Goal: Transaction & Acquisition: Book appointment/travel/reservation

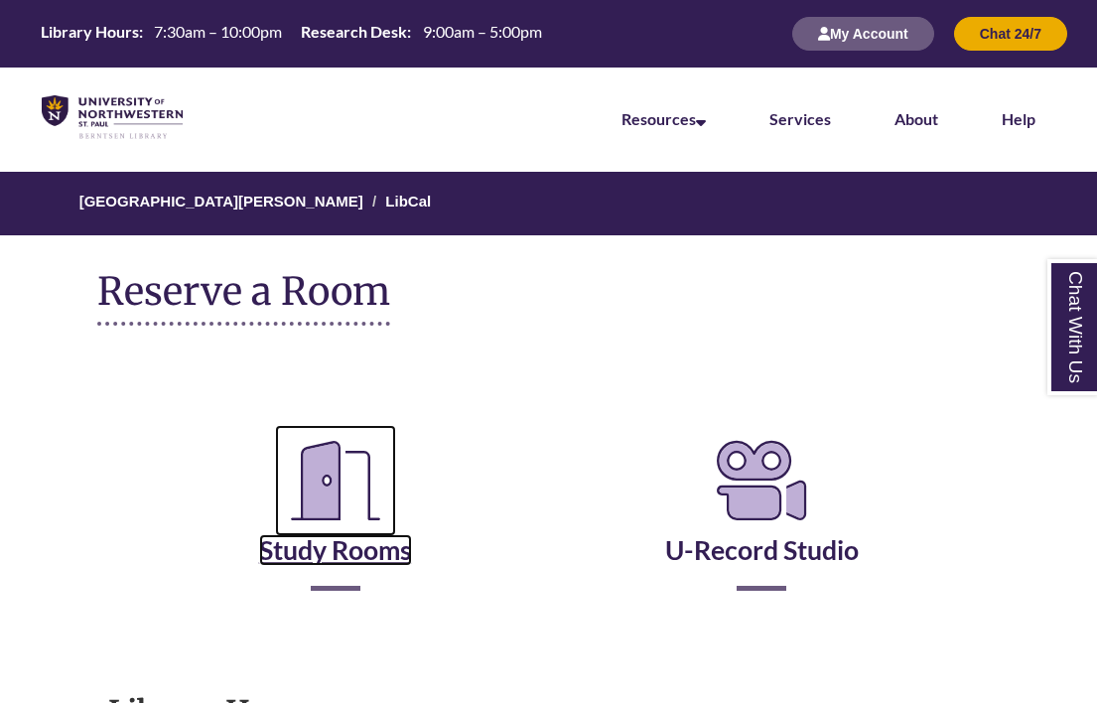
click at [335, 503] on icon "Reserve a Room" at bounding box center [335, 480] width 121 height 111
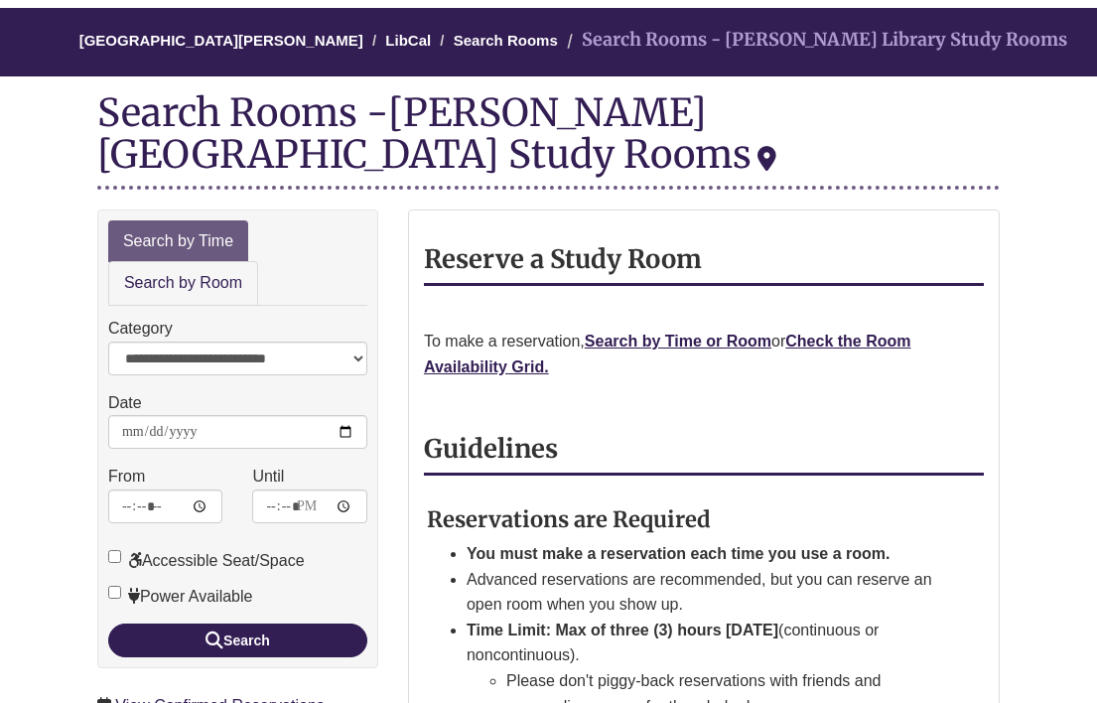
scroll to position [165, 0]
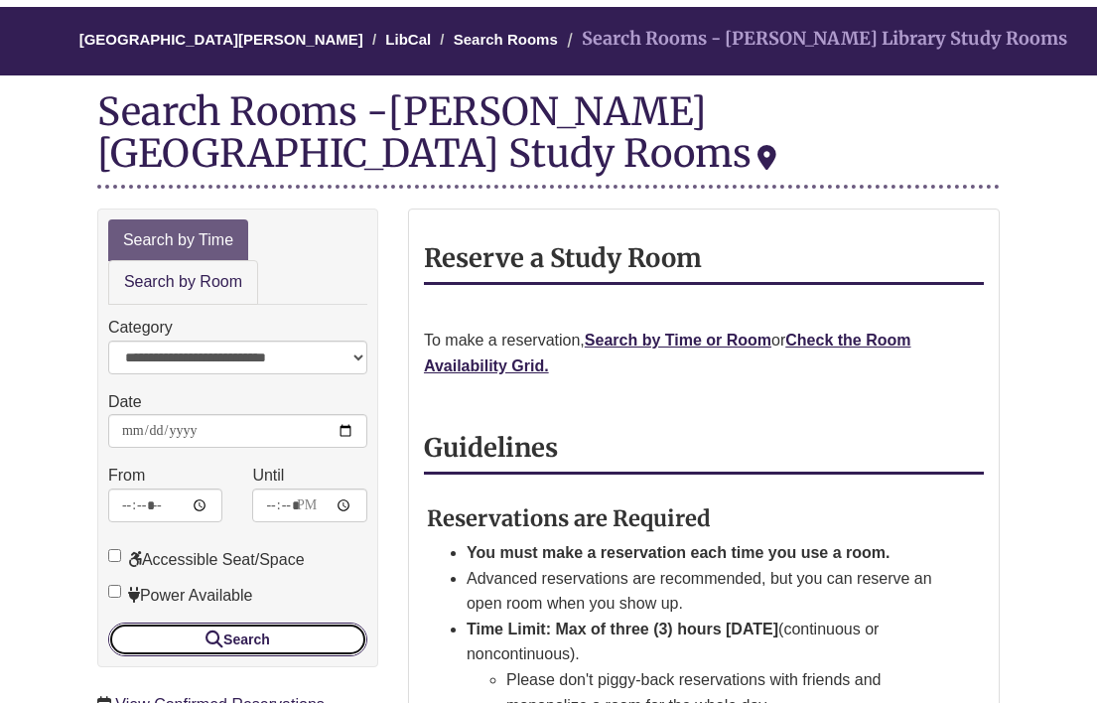
click at [302, 623] on button "Search" at bounding box center [237, 640] width 259 height 34
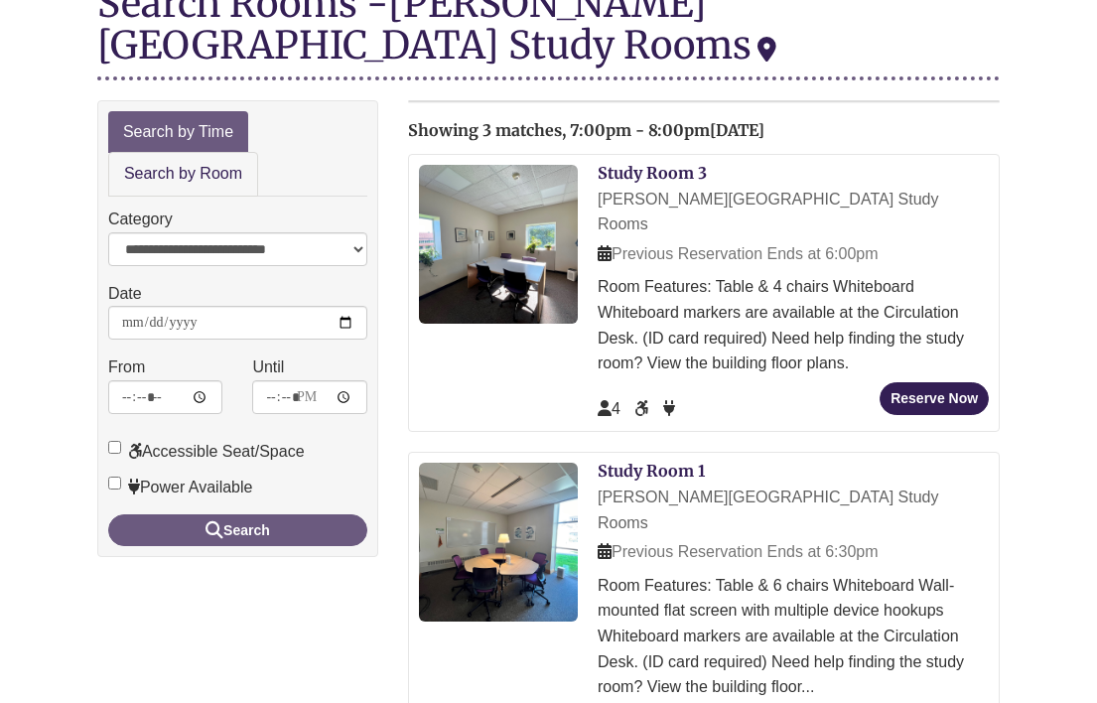
scroll to position [299, 0]
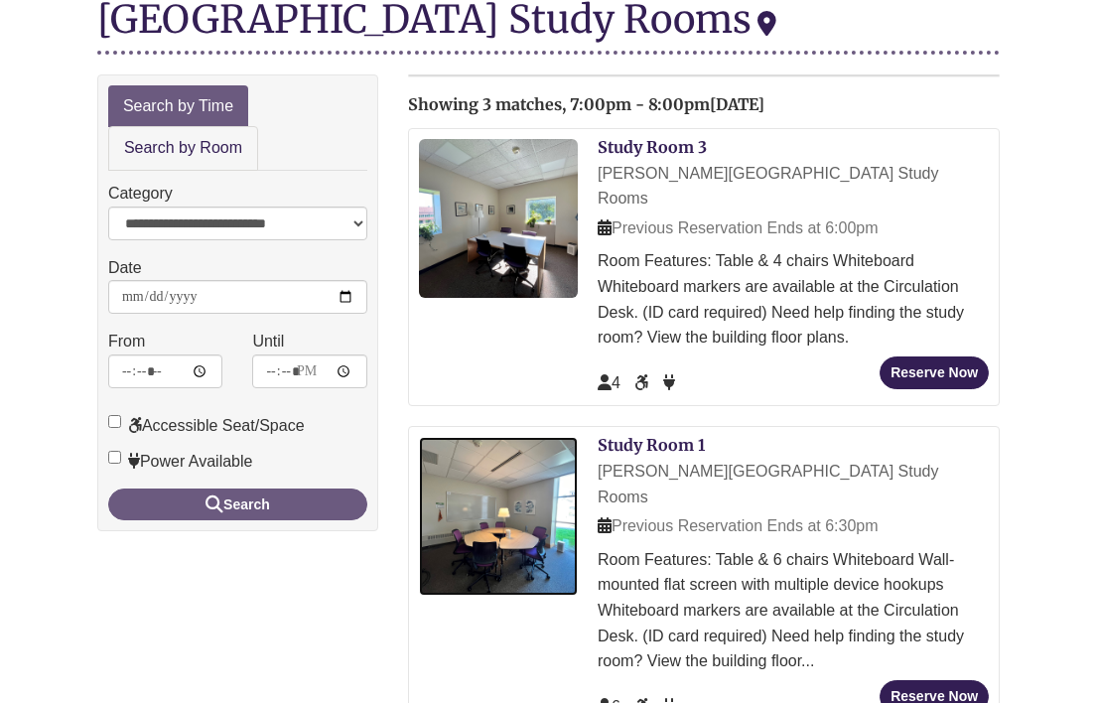
click at [514, 497] on img at bounding box center [498, 516] width 159 height 159
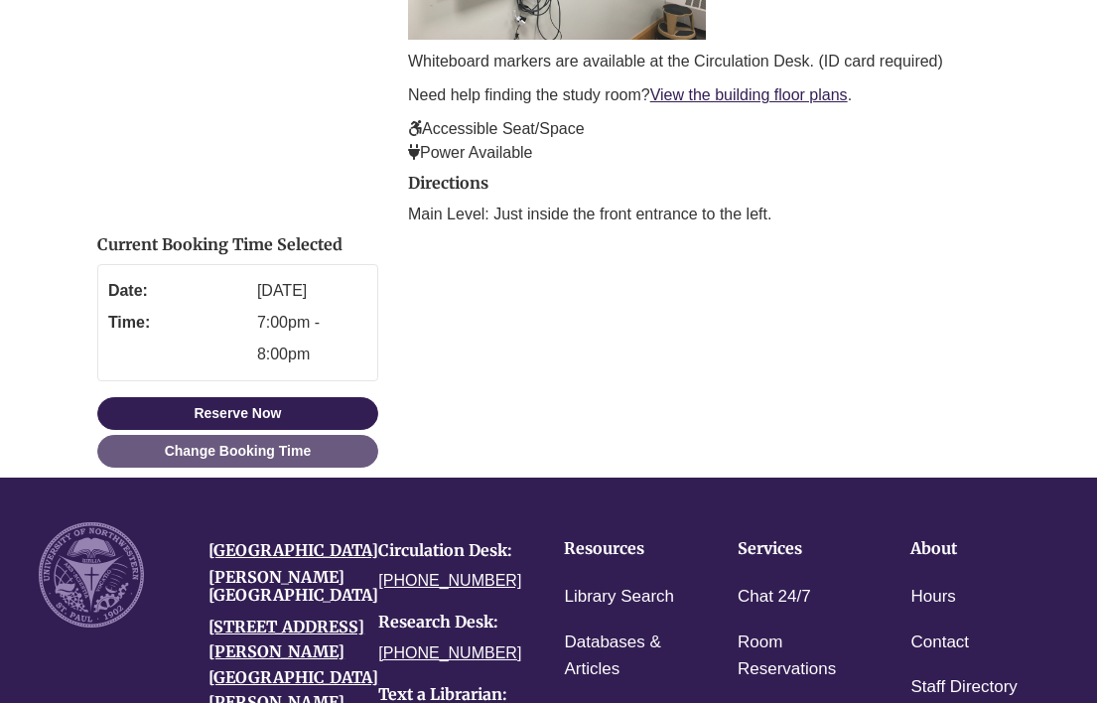
scroll to position [678, 0]
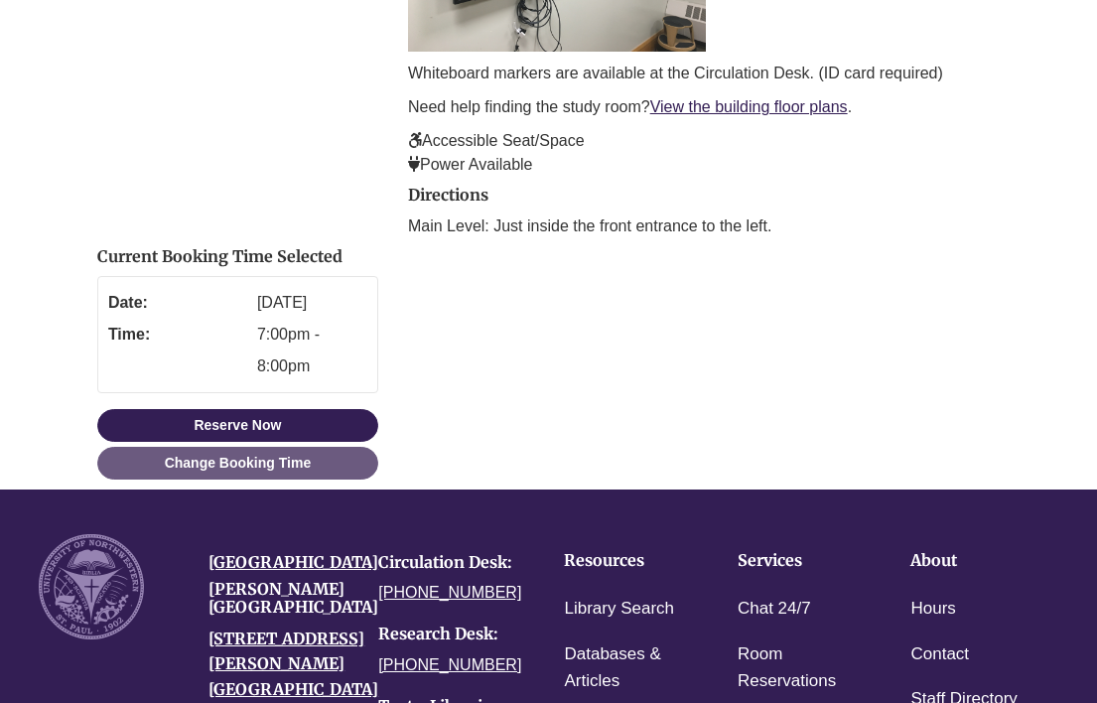
click at [260, 319] on dd "Thursday, September 18, 2025" at bounding box center [312, 303] width 110 height 32
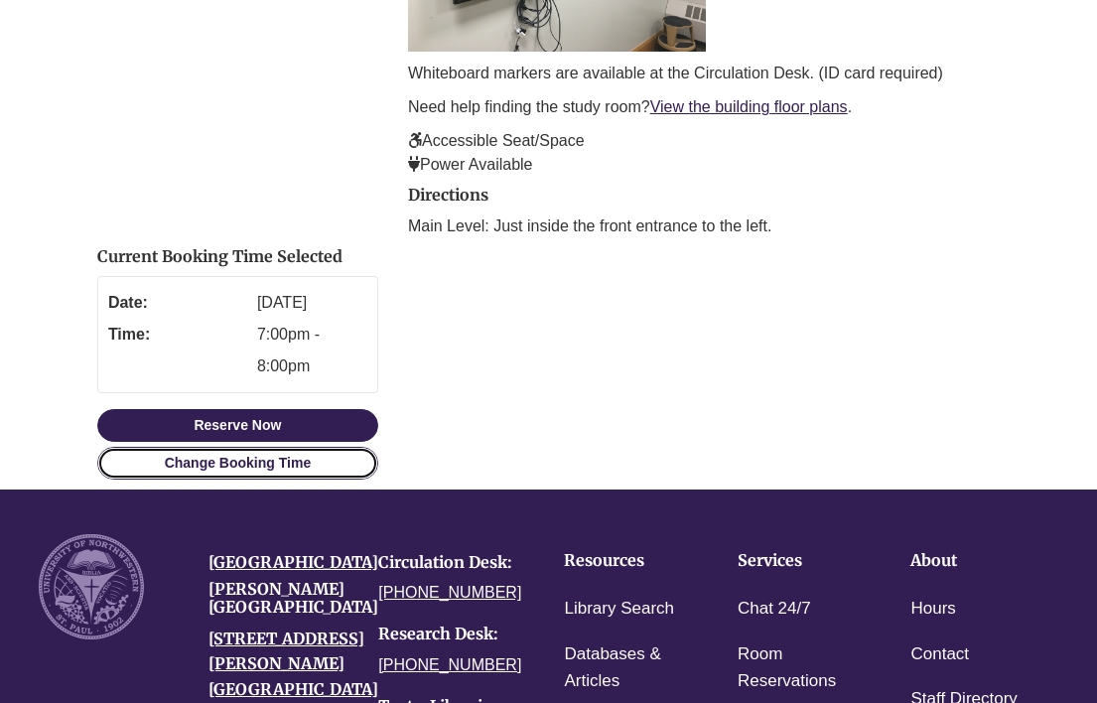
click at [294, 480] on link "Change Booking Time" at bounding box center [237, 463] width 281 height 33
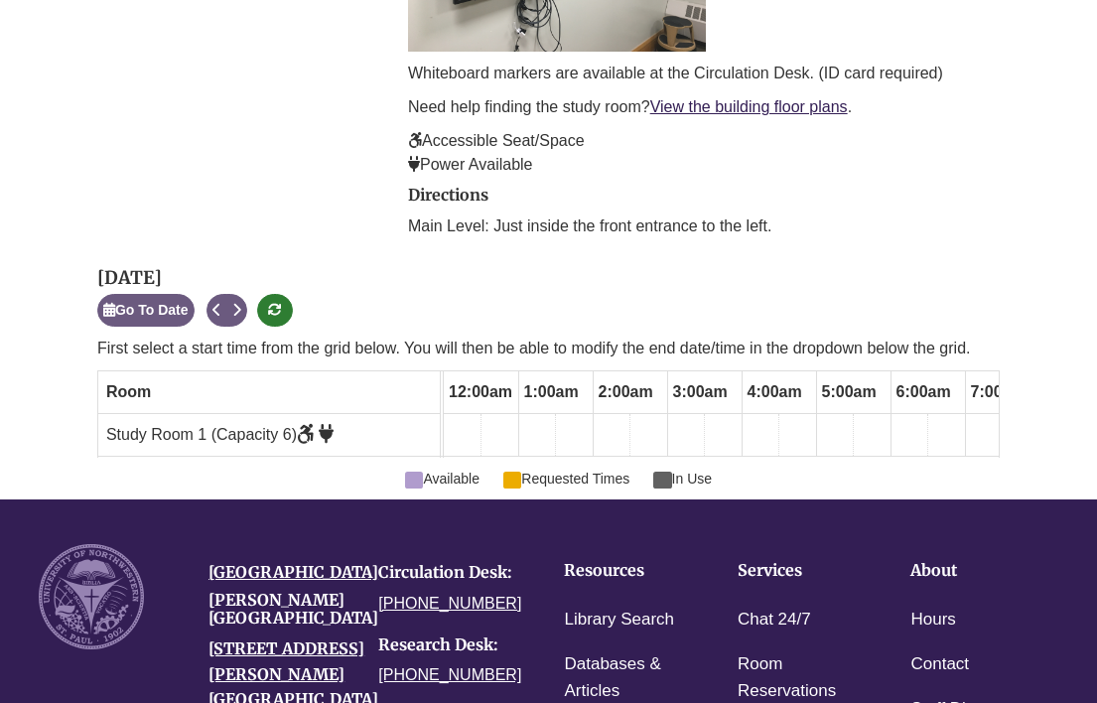
scroll to position [0, 1233]
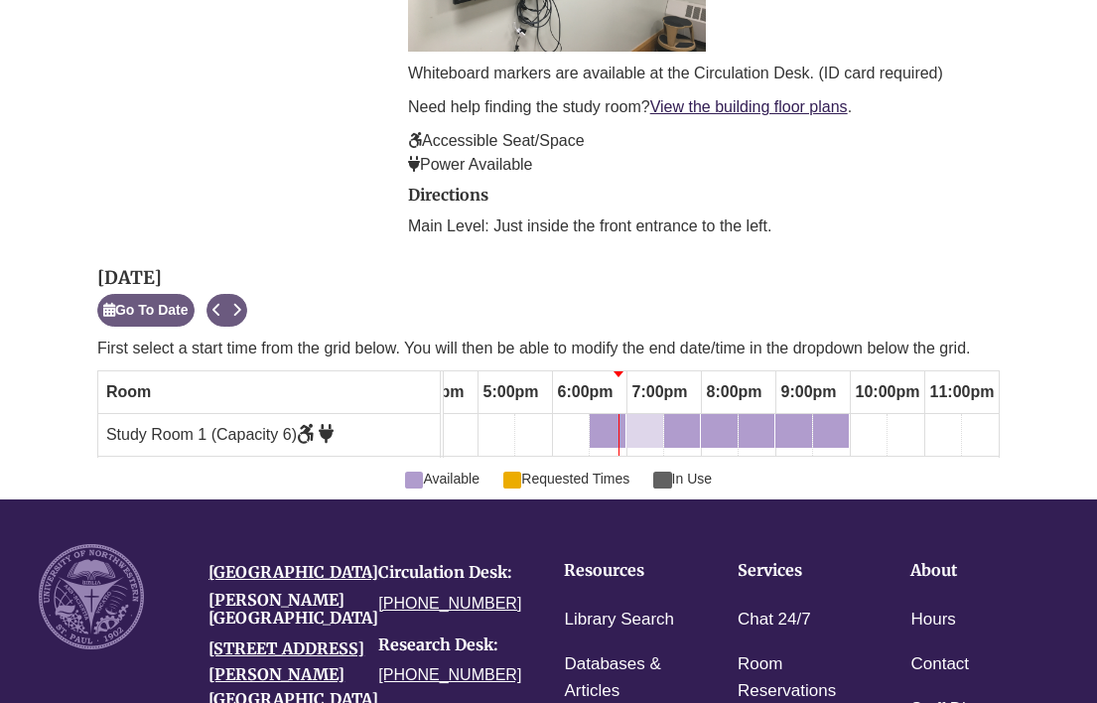
click at [650, 425] on div "7:00pm Thursday, September 18, 2025 - Study Room 1 - Available" at bounding box center [645, 431] width 33 height 22
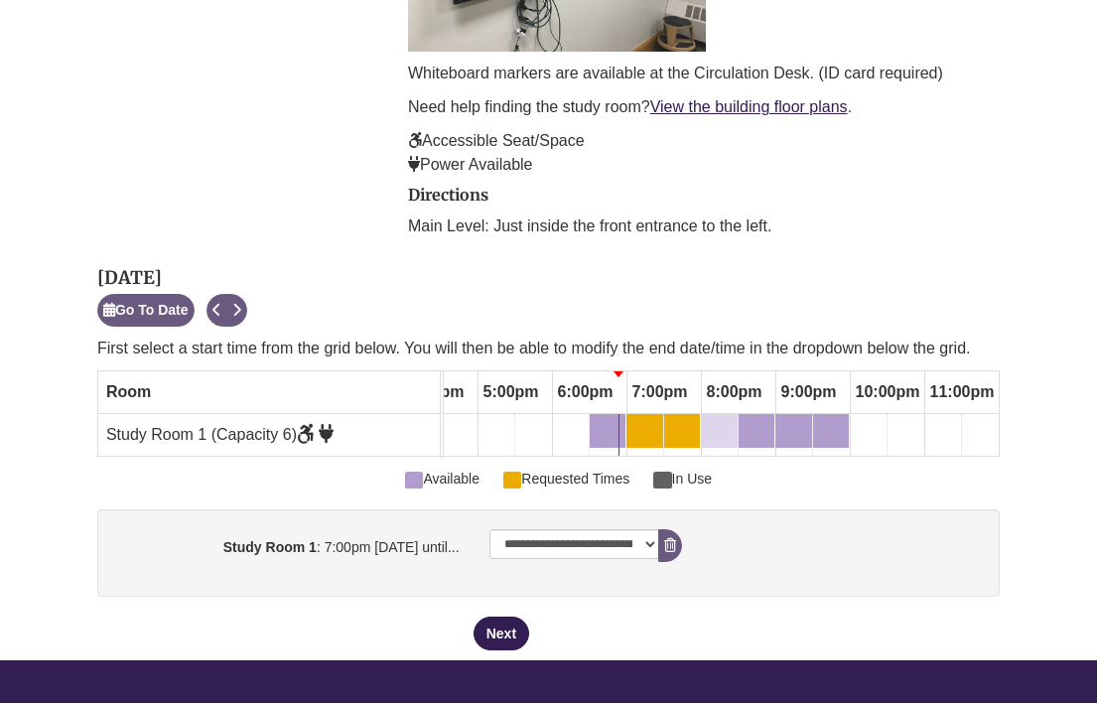
click at [708, 422] on div "8:00pm Thursday, September 18, 2025 - Study Room 1 - Available" at bounding box center [707, 431] width 8 height 22
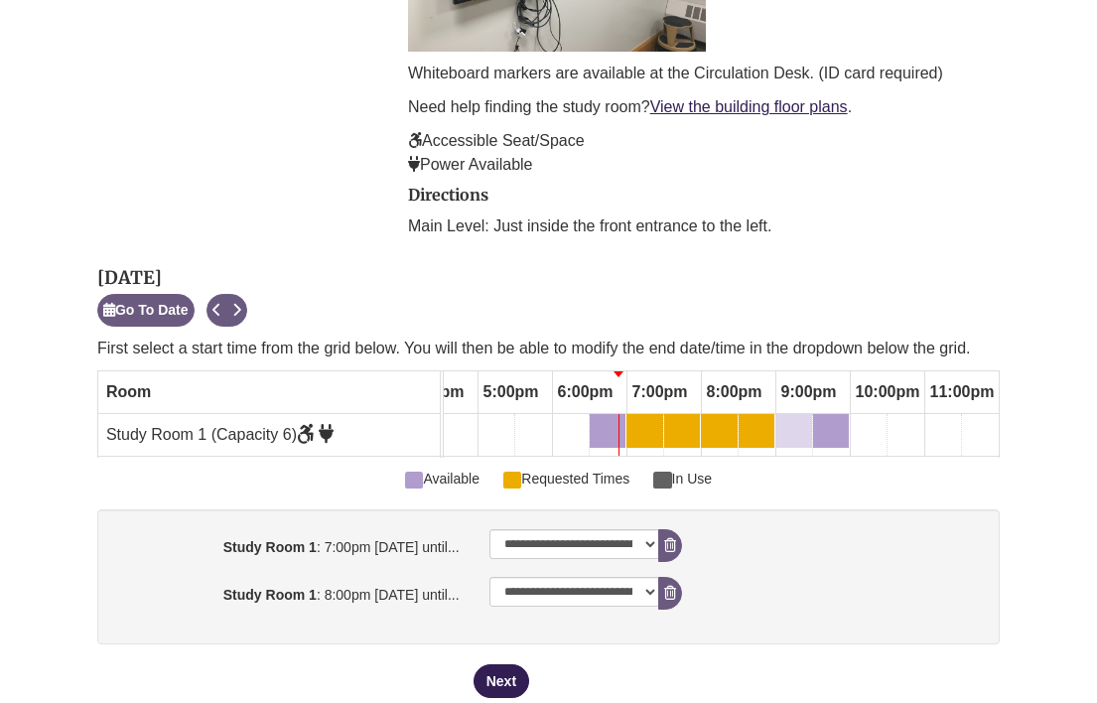
click at [780, 424] on div "9:00pm Thursday, September 18, 2025 - Study Room 1 - Available" at bounding box center [782, 431] width 8 height 22
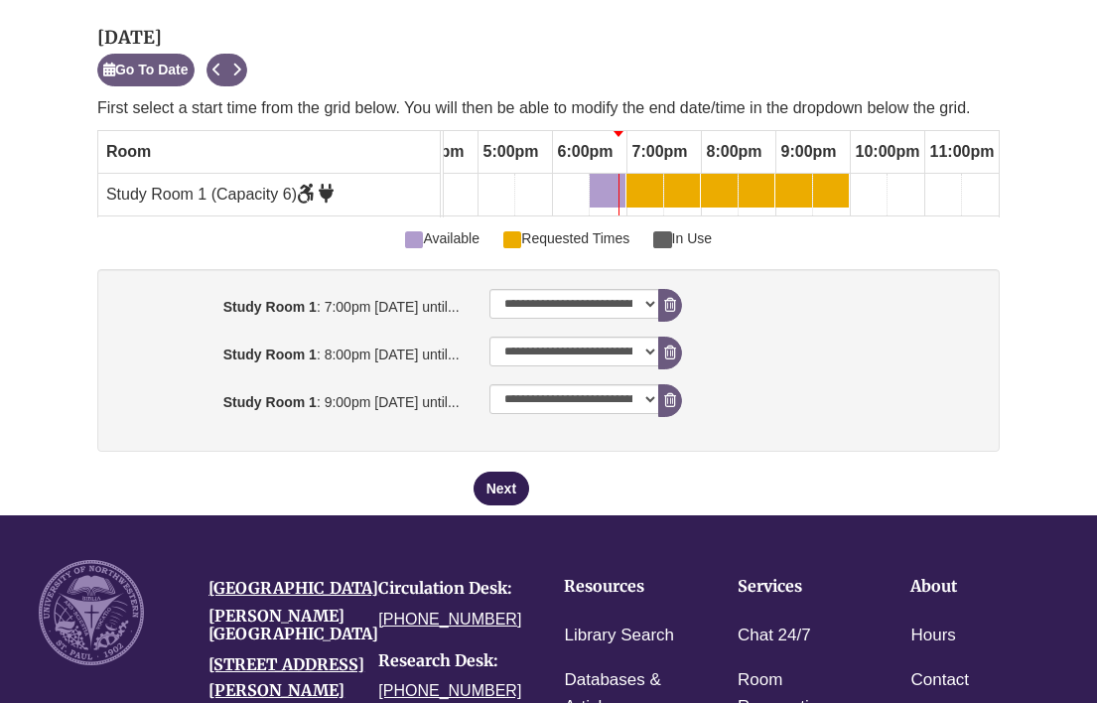
scroll to position [921, 0]
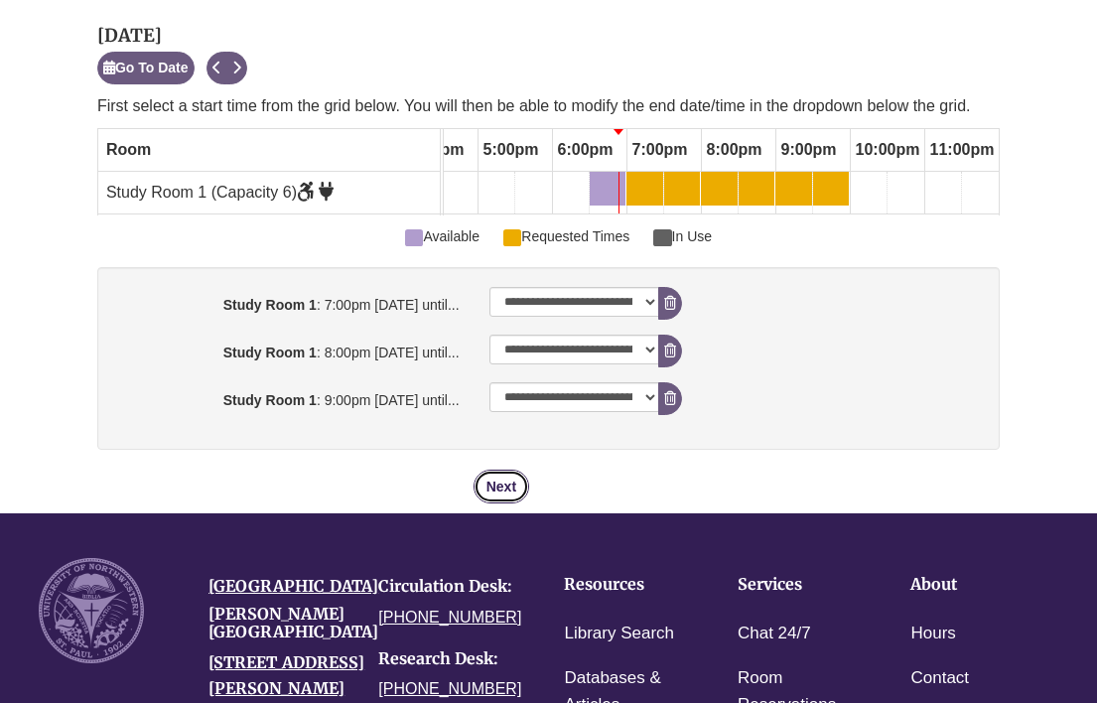
click at [503, 504] on button "Next" at bounding box center [502, 487] width 56 height 34
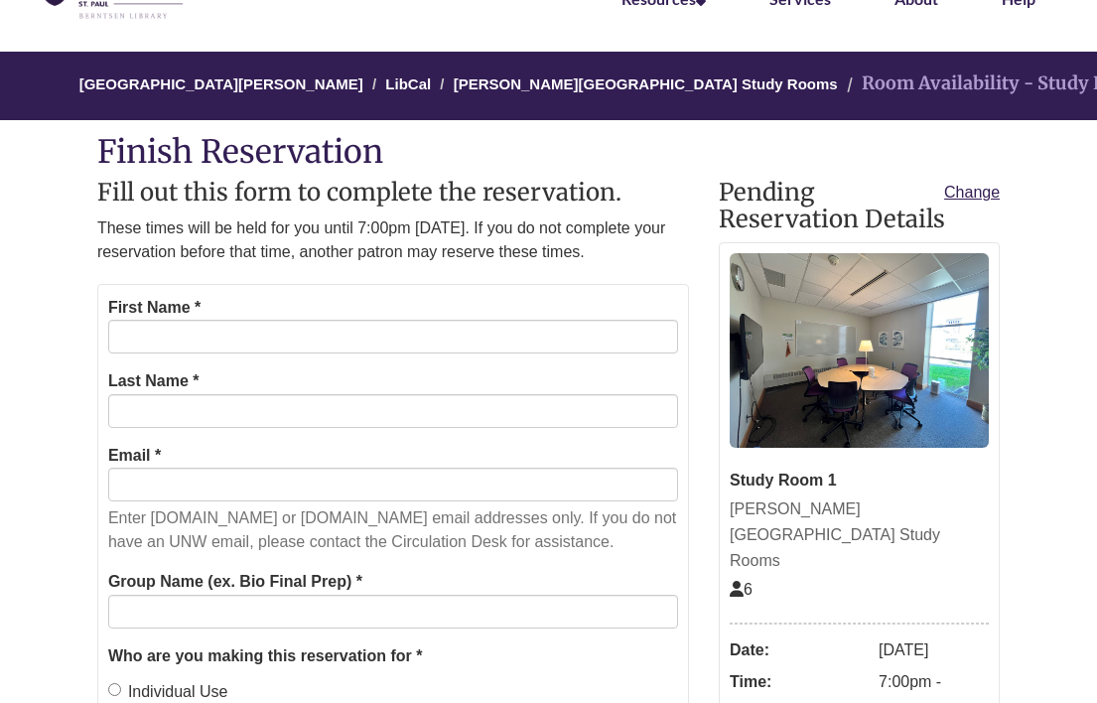
scroll to position [126, 0]
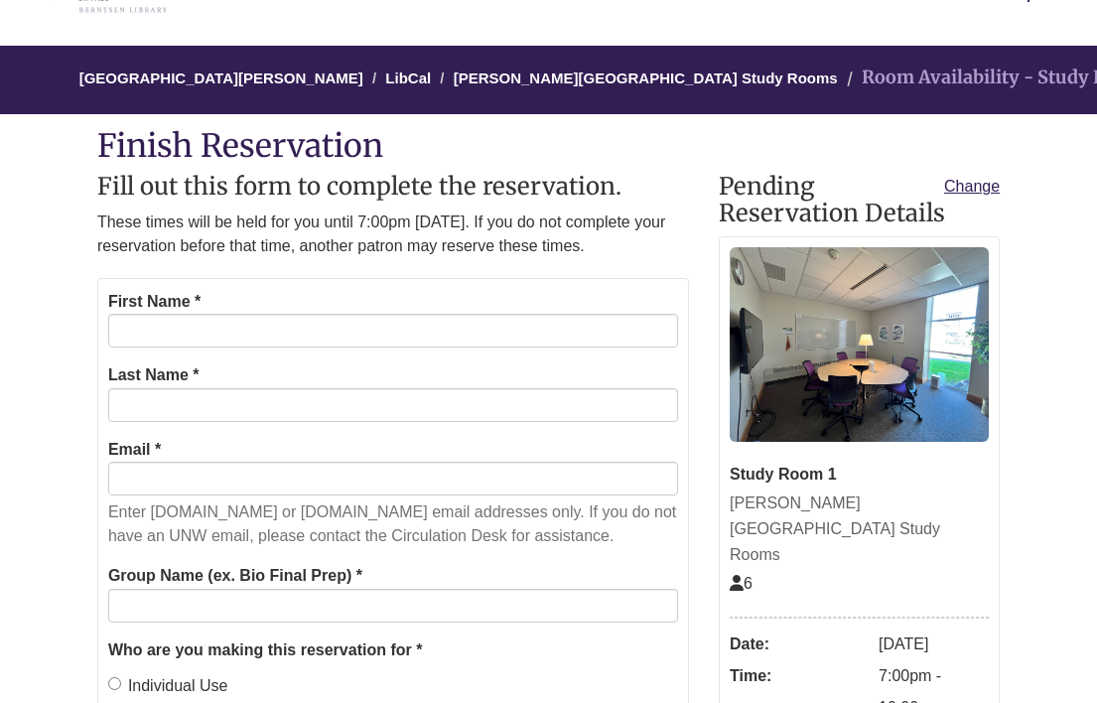
click at [367, 382] on form "First Name * Last Name * Email * Enter students.unwsp.edu or unwsp.edu email ad…" at bounding box center [393, 609] width 592 height 662
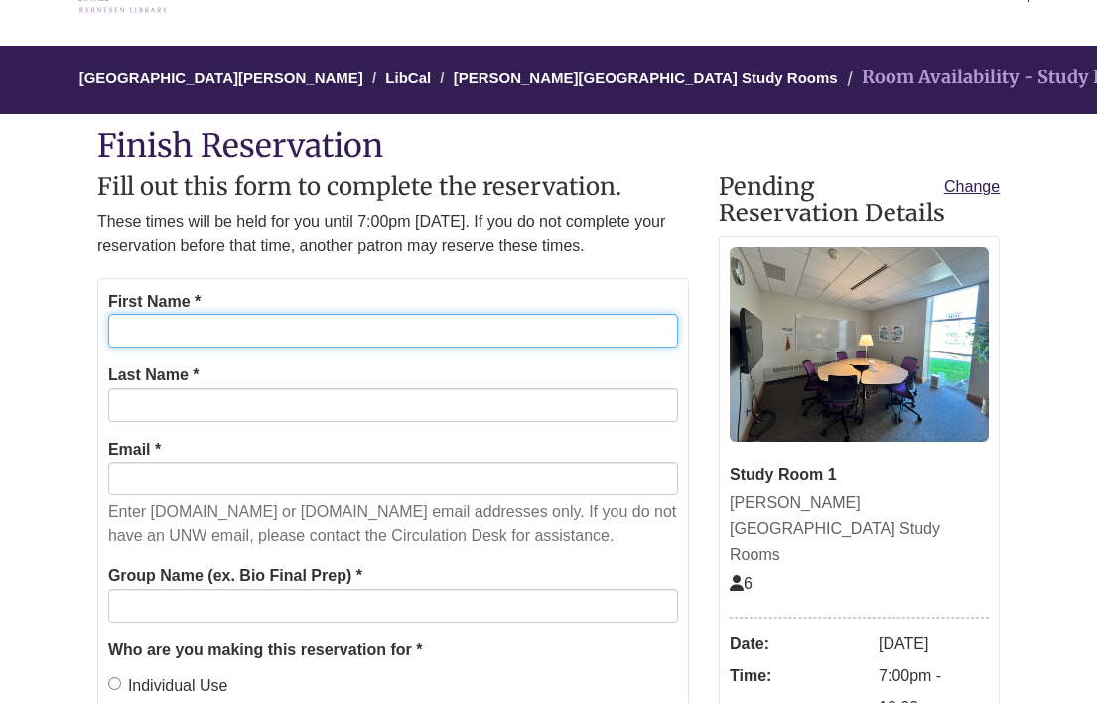
click at [374, 348] on input "First Name *" at bounding box center [393, 331] width 570 height 34
type input "***"
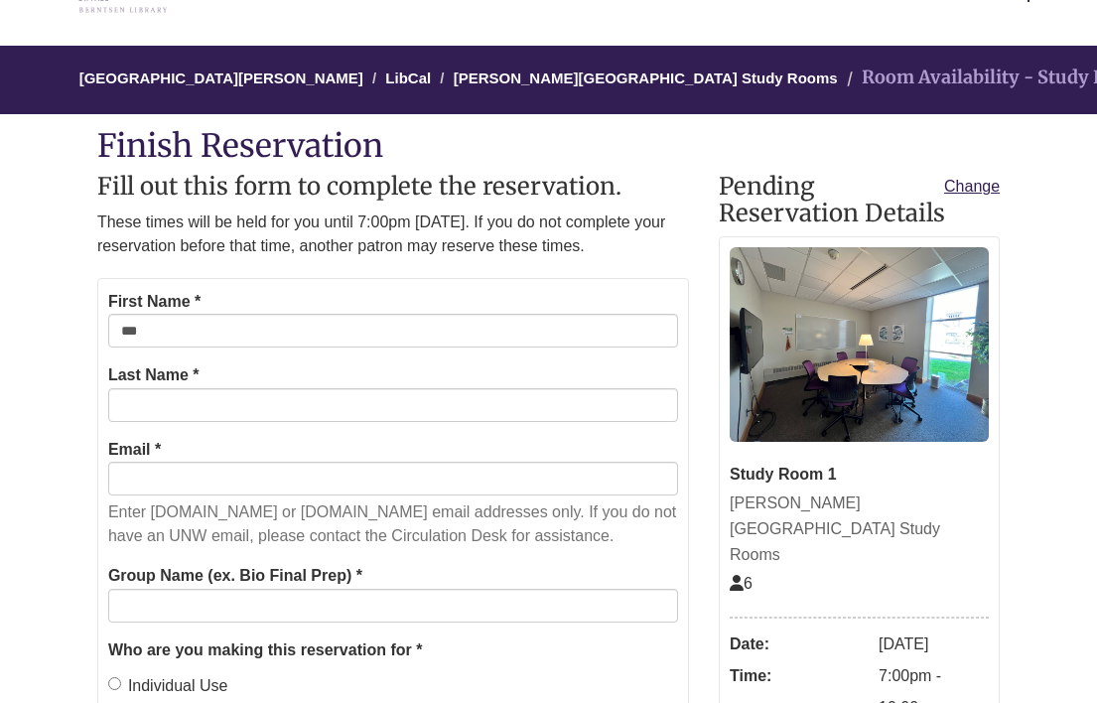
type input "******"
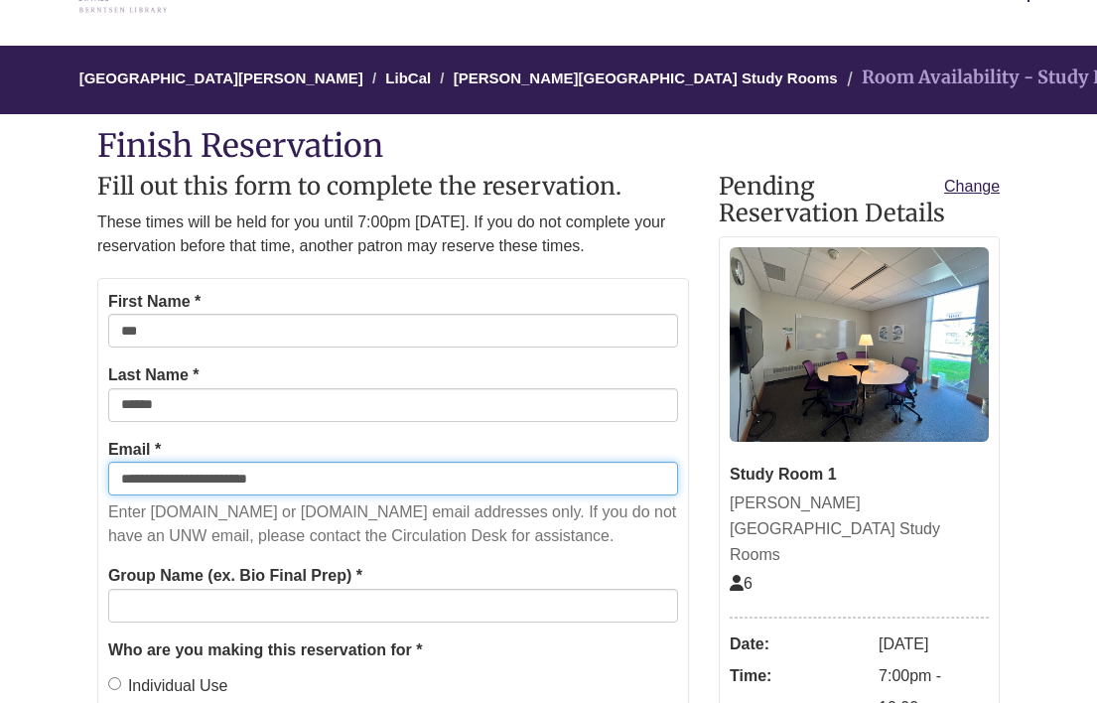
drag, startPoint x: 291, startPoint y: 500, endPoint x: 100, endPoint y: 501, distance: 190.7
click at [100, 501] on form "**********" at bounding box center [393, 609] width 592 height 662
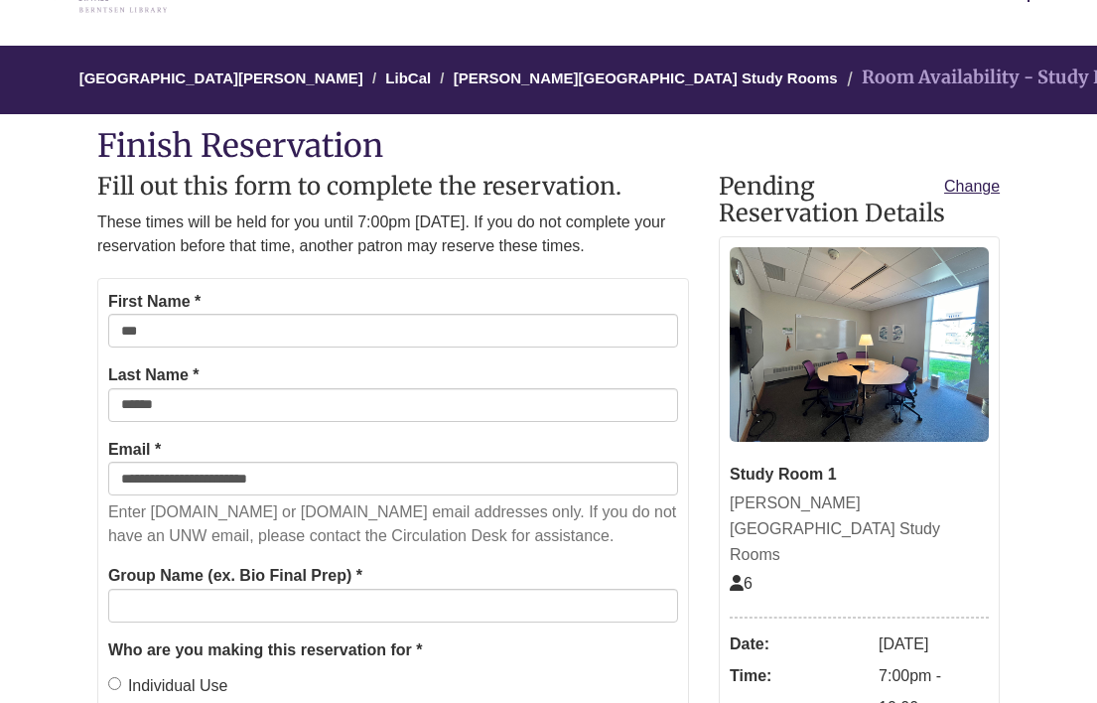
click at [317, 536] on p "Enter students.unwsp.edu or unwsp.edu email addresses only. If you do not have …" at bounding box center [393, 525] width 570 height 48
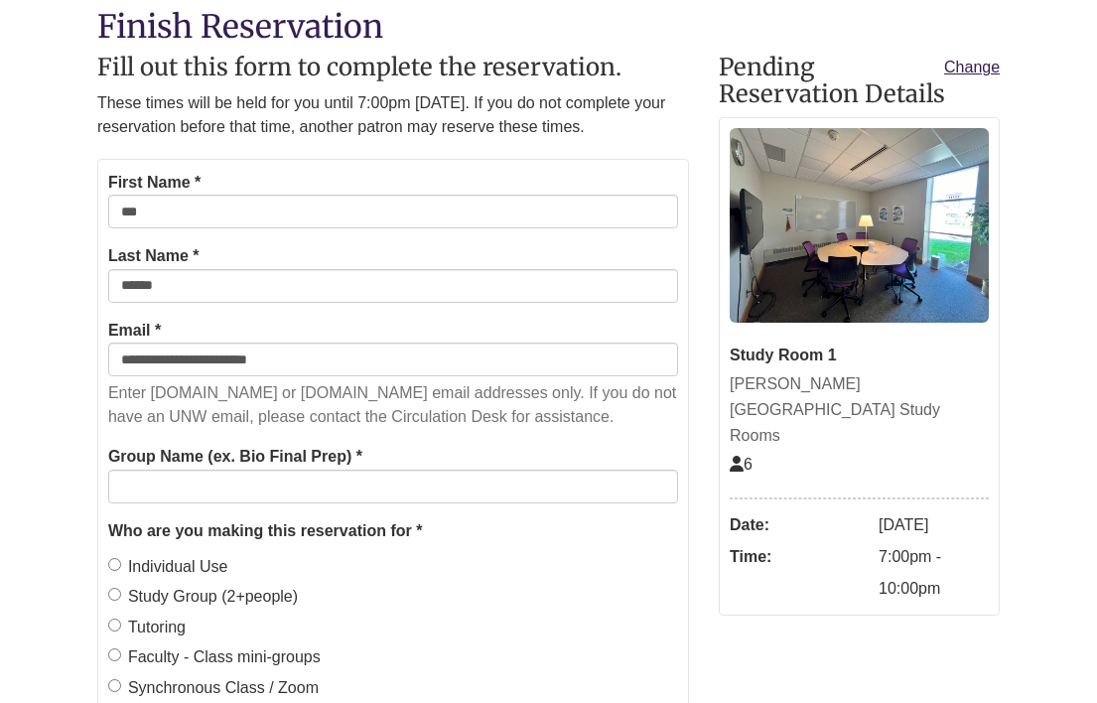
scroll to position [248, 0]
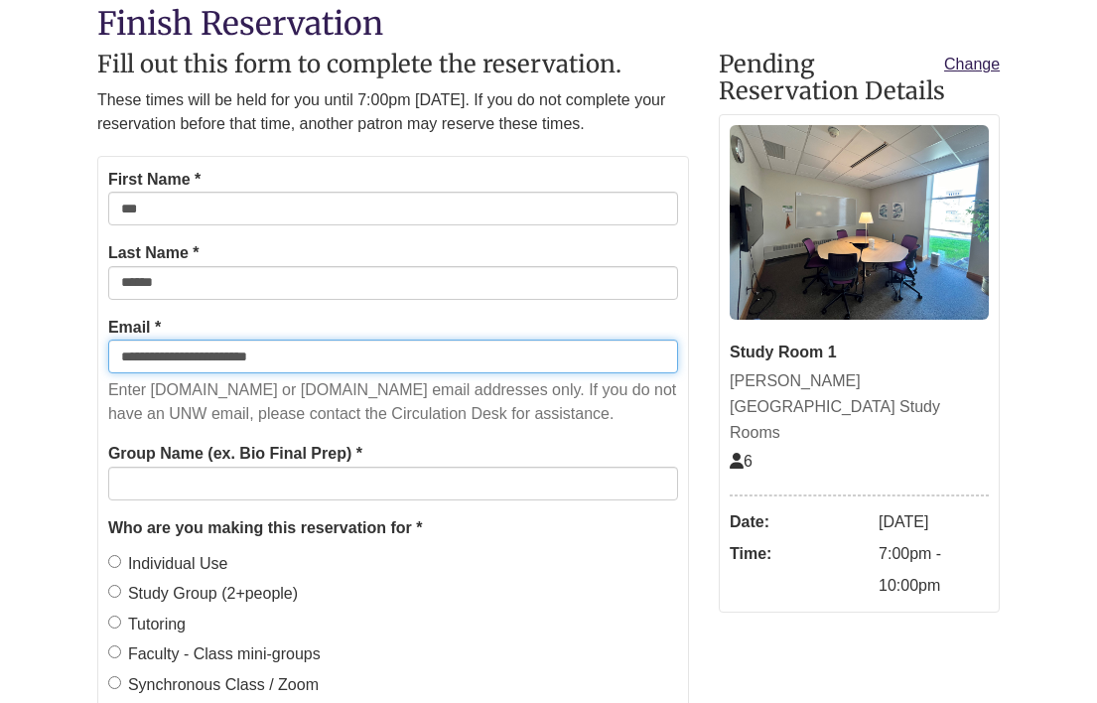
drag, startPoint x: 306, startPoint y: 383, endPoint x: 105, endPoint y: 382, distance: 200.6
click at [105, 382] on form "**********" at bounding box center [393, 487] width 592 height 662
type input "**********"
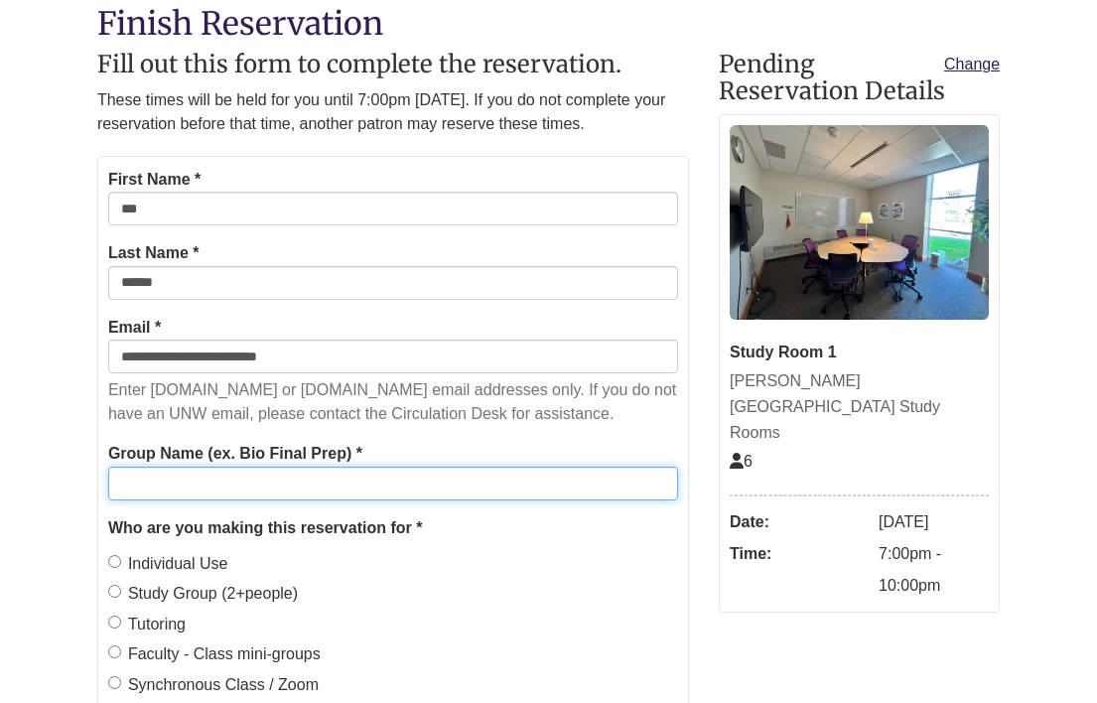
click at [210, 501] on input "Group Name (ex. Bio Final Prep) *" at bounding box center [393, 484] width 570 height 34
type input "******"
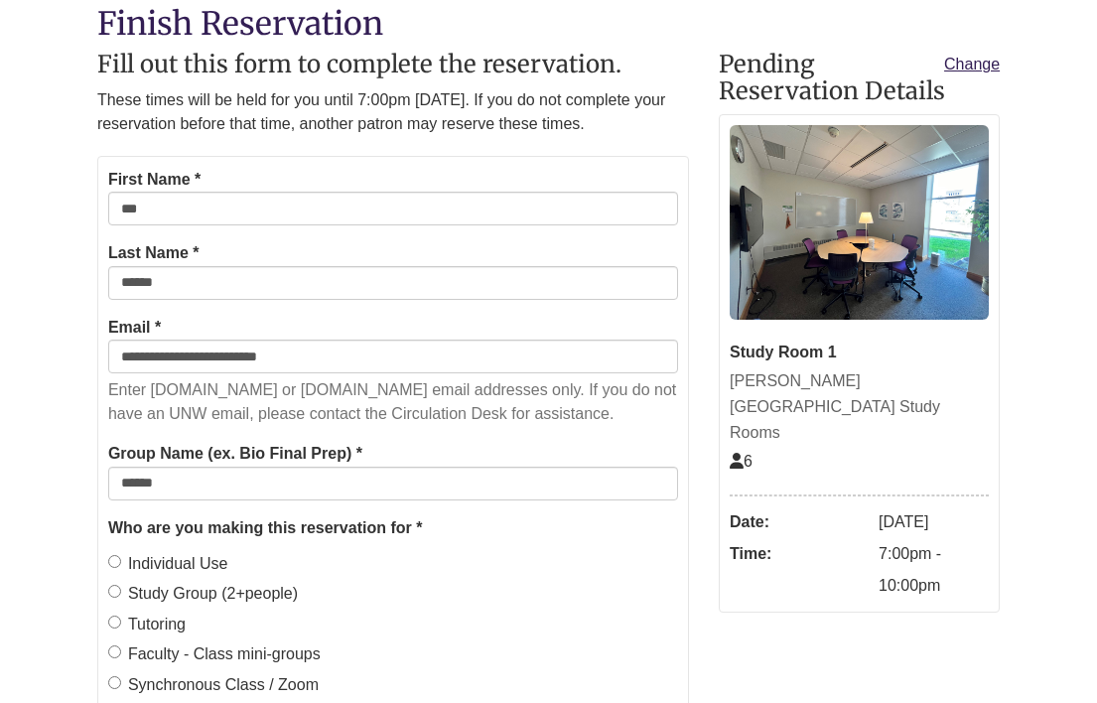
click at [220, 607] on label "Study Group (2+people)" at bounding box center [203, 594] width 190 height 26
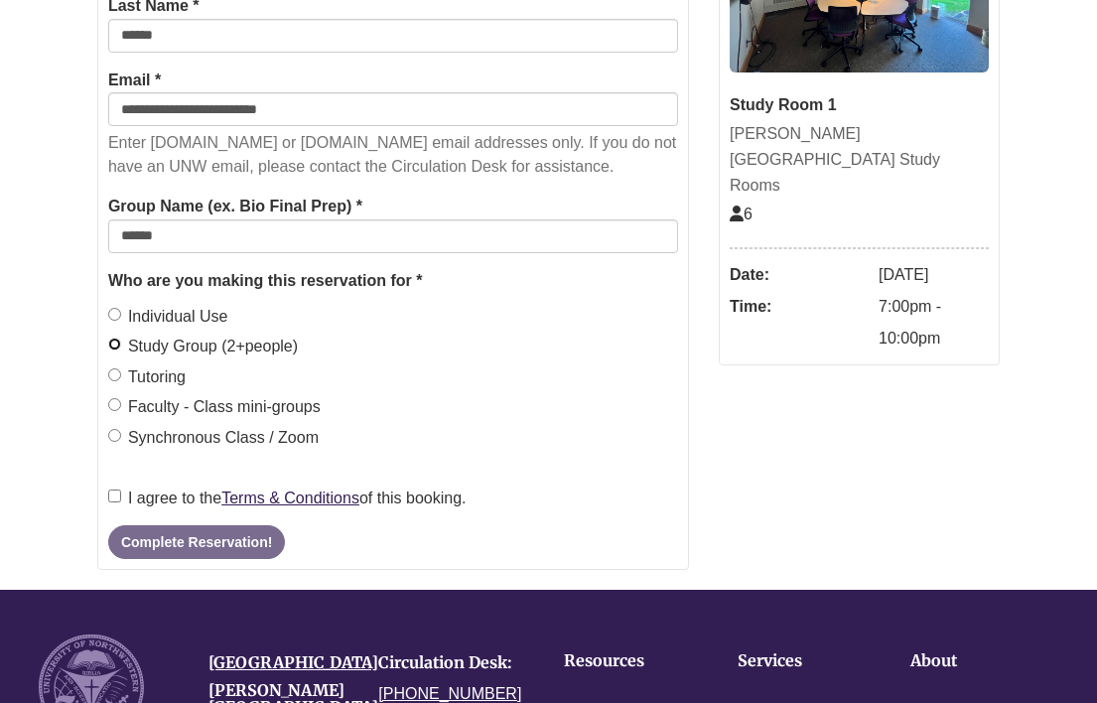
scroll to position [545, 0]
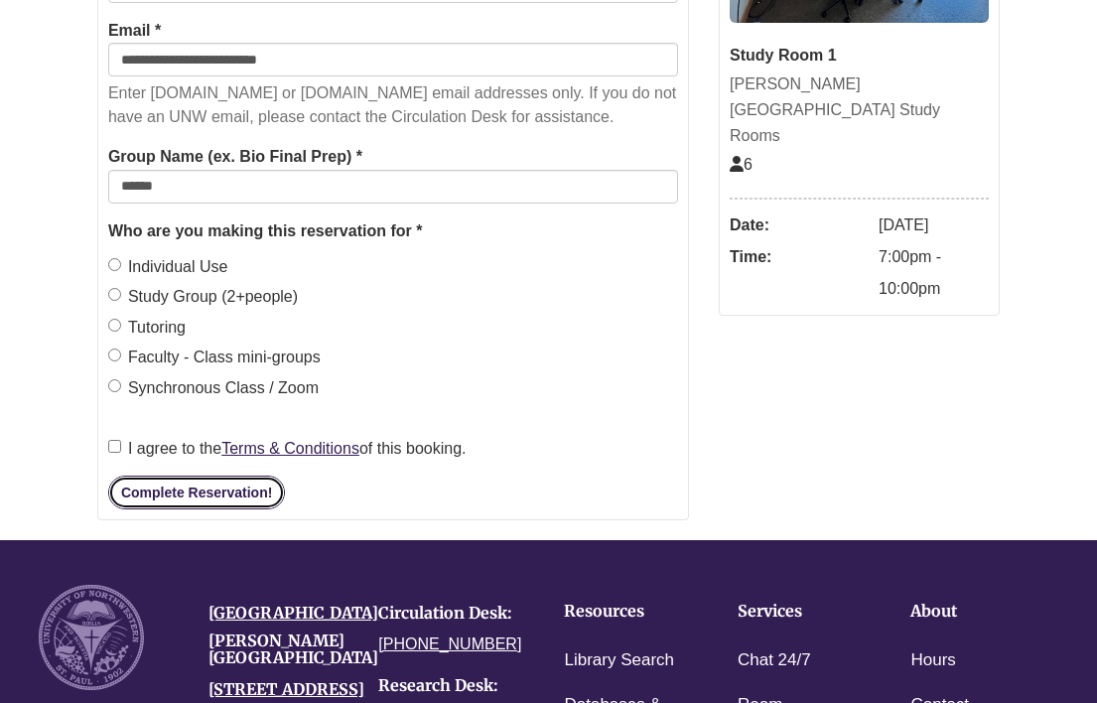
click at [169, 509] on button "Complete Reservation!" at bounding box center [196, 493] width 177 height 34
